Goal: Navigation & Orientation: Find specific page/section

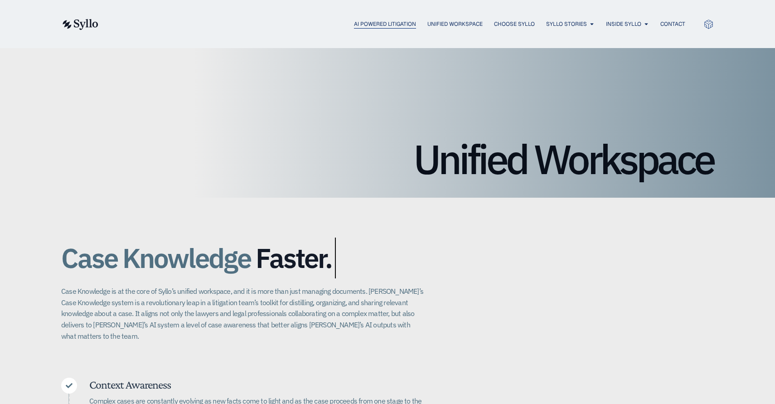
click at [361, 23] on span "AI Powered Litigation" at bounding box center [385, 24] width 62 height 8
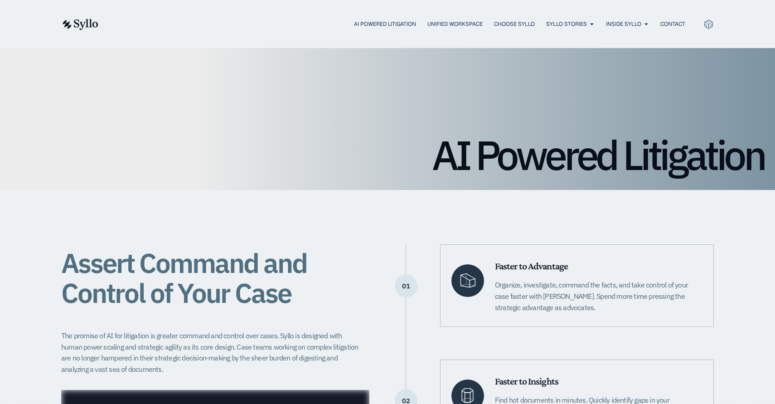
click at [79, 24] on img at bounding box center [79, 24] width 37 height 11
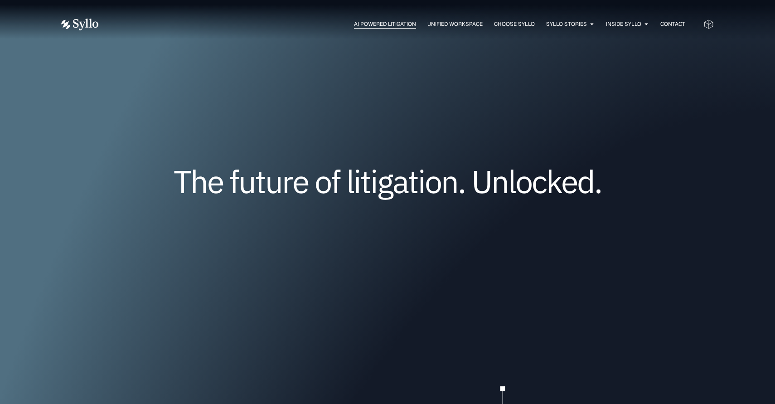
click at [381, 23] on span "AI Powered Litigation" at bounding box center [385, 24] width 62 height 8
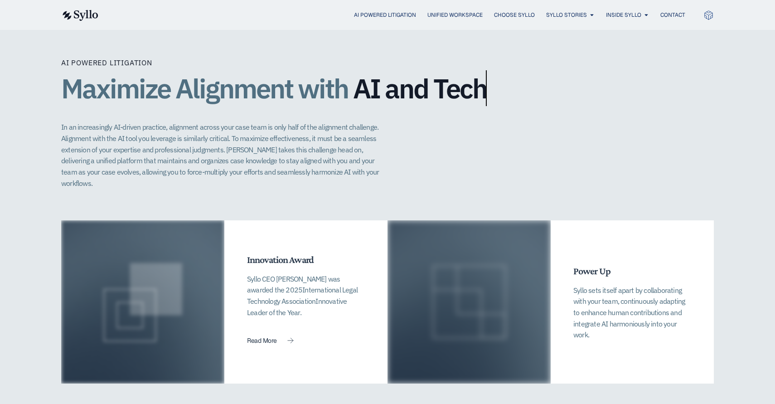
scroll to position [1844, 0]
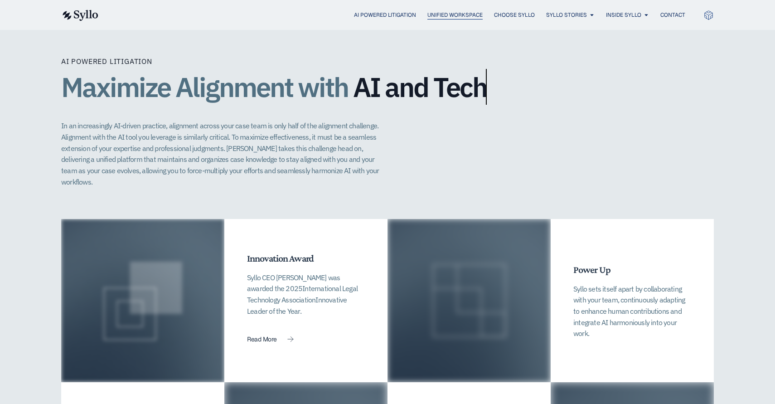
click at [458, 14] on span "Unified Workspace" at bounding box center [454, 15] width 55 height 8
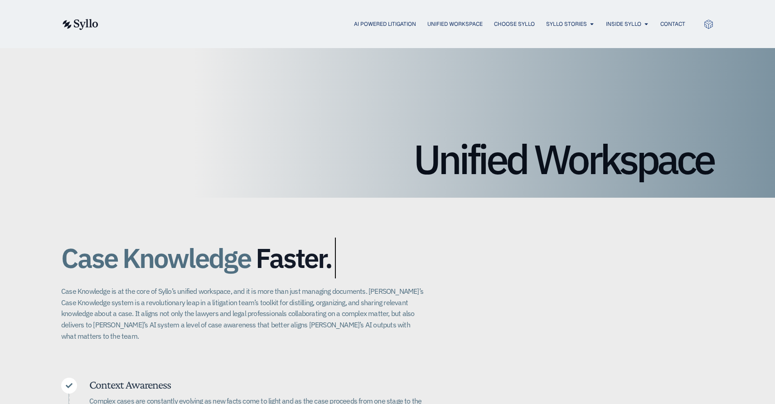
click at [81, 23] on img at bounding box center [79, 24] width 37 height 11
